Goal: Contribute content: Add original content to the website for others to see

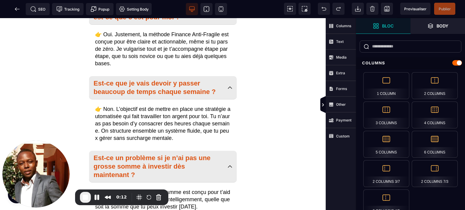
scroll to position [8626, 0]
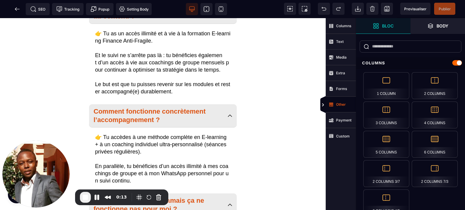
click at [339, 104] on strong "Other" at bounding box center [341, 104] width 10 height 5
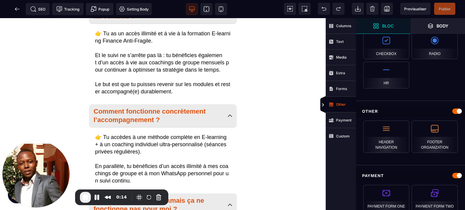
scroll to position [598, 0]
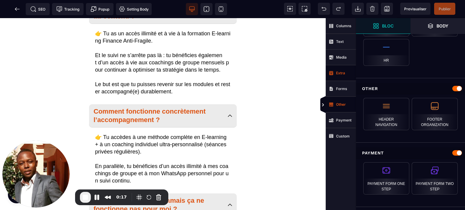
click at [341, 71] on strong "Extra" at bounding box center [340, 73] width 9 height 5
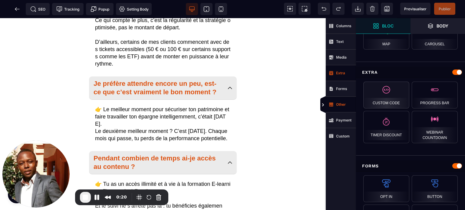
scroll to position [8366, 0]
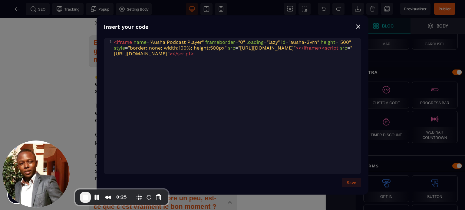
type textarea "**********"
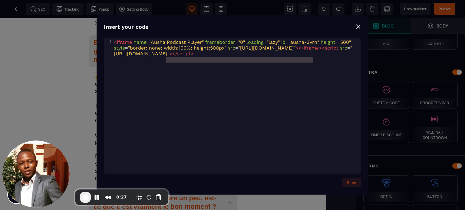
drag, startPoint x: 315, startPoint y: 59, endPoint x: 167, endPoint y: 60, distance: 148.0
click at [167, 57] on pre "< iframe name = "Ausha Podcast Player" frameborder = "0" loading = "lazy" id = …" at bounding box center [238, 47] width 251 height 17
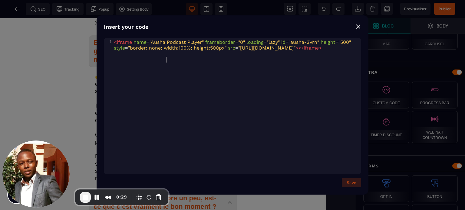
click at [352, 183] on button "Save" at bounding box center [351, 182] width 19 height 9
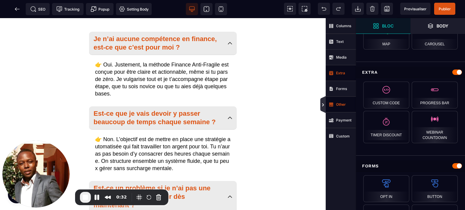
click at [321, 106] on icon at bounding box center [323, 105] width 5 height 5
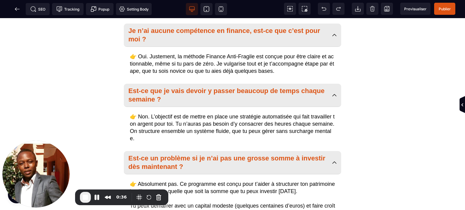
scroll to position [7434, 0]
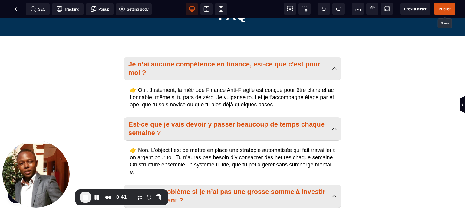
click at [440, 10] on span "Publier" at bounding box center [445, 9] width 12 height 5
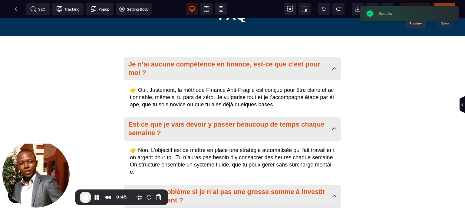
click at [412, 5] on span "Previsualiser" at bounding box center [415, 9] width 30 height 12
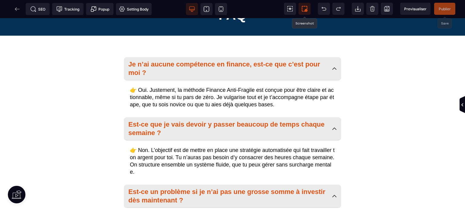
click at [305, 11] on icon at bounding box center [306, 10] width 2 height 2
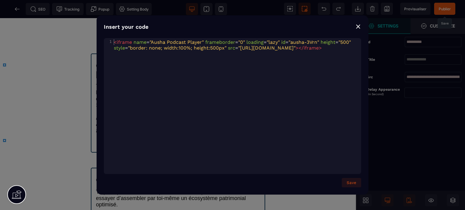
scroll to position [8078, 0]
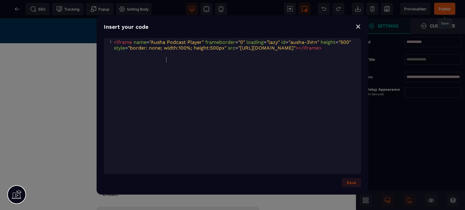
type textarea "**********"
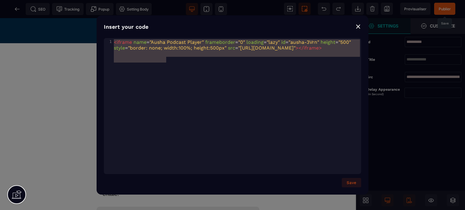
drag, startPoint x: 177, startPoint y: 58, endPoint x: 112, endPoint y: 39, distance: 67.2
click at [112, 39] on div "x 1 < iframe name = "Ausha Podcast Player" frameborder = "0" loading = "lazy" i…" at bounding box center [240, 113] width 272 height 151
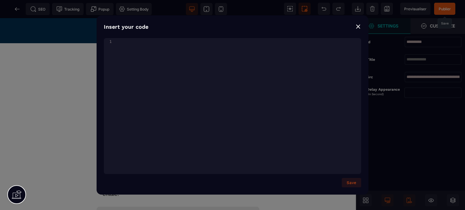
click at [15, 74] on div "Insert your code ⨯ x 1 ​ Save Save" at bounding box center [232, 105] width 465 height 210
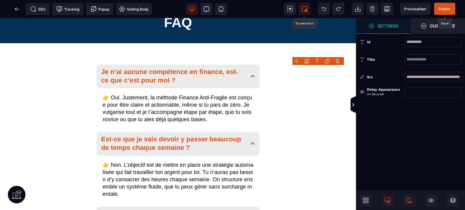
click at [338, 60] on body "B" at bounding box center [232, 105] width 465 height 210
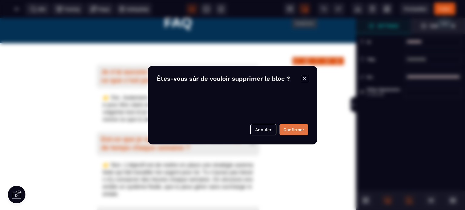
click at [300, 133] on button "Confirmer" at bounding box center [293, 130] width 29 height 12
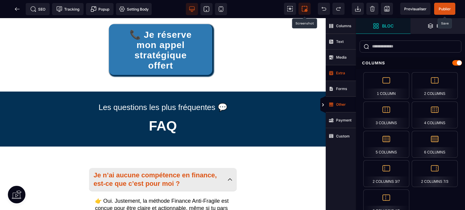
scroll to position [8363, 0]
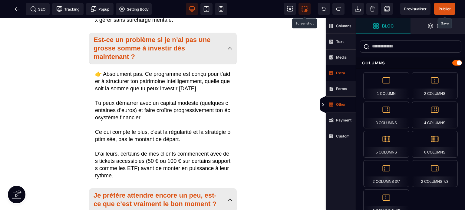
click at [449, 10] on span "Publier" at bounding box center [445, 9] width 12 height 5
click at [16, 9] on div "SEO Tracking Popup Setting Body" at bounding box center [78, 9] width 153 height 12
